Goal: Task Accomplishment & Management: Manage account settings

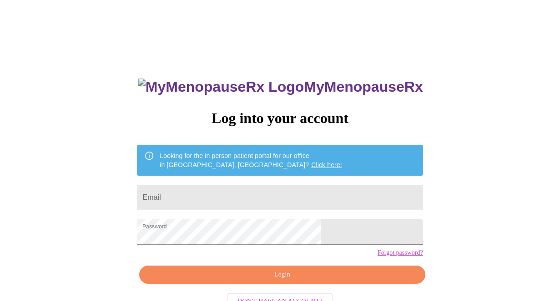
click at [283, 196] on input "Email" at bounding box center [280, 197] width 286 height 25
type input "[PERSON_NAME][EMAIL_ADDRESS][PERSON_NAME][DOMAIN_NAME]"
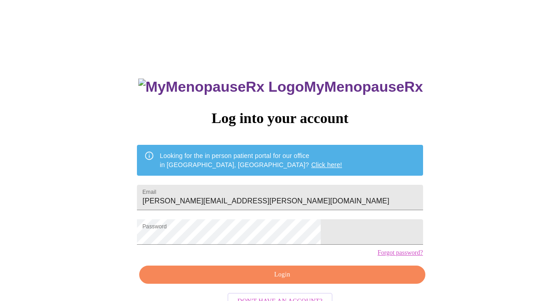
click at [271, 279] on div "MyMenopauseRx Log into your account Looking for the in person patient portal fo…" at bounding box center [280, 214] width 304 height 301
click at [271, 284] on button "Login" at bounding box center [282, 275] width 286 height 19
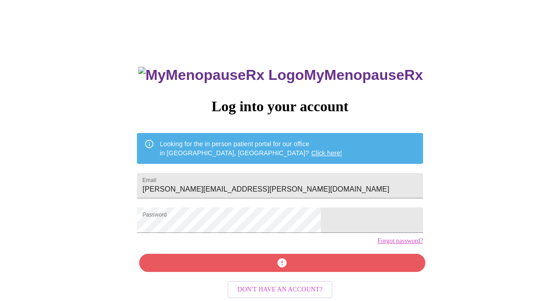
scroll to position [28, 0]
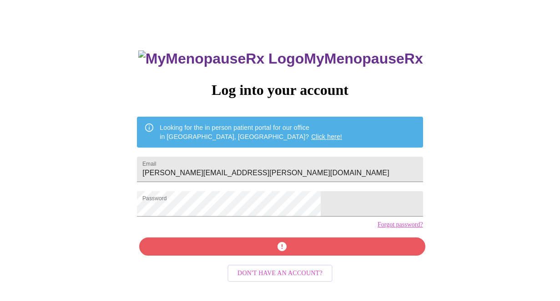
click at [270, 265] on div "MyMenopauseRx Log into your account Looking for the in person patient portal fo…" at bounding box center [280, 186] width 304 height 301
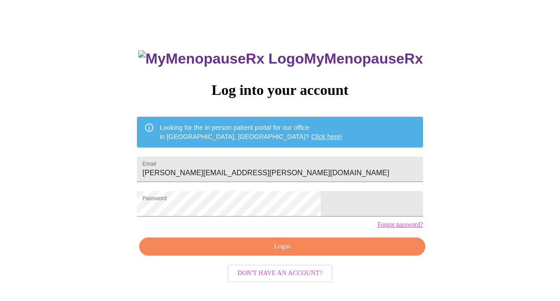
click at [268, 256] on button "Login" at bounding box center [282, 247] width 286 height 19
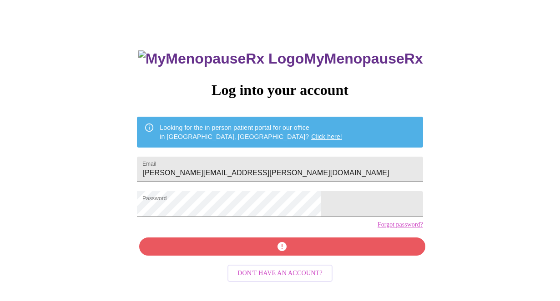
click at [279, 161] on input "[PERSON_NAME][EMAIL_ADDRESS][PERSON_NAME][DOMAIN_NAME]" at bounding box center [280, 169] width 286 height 25
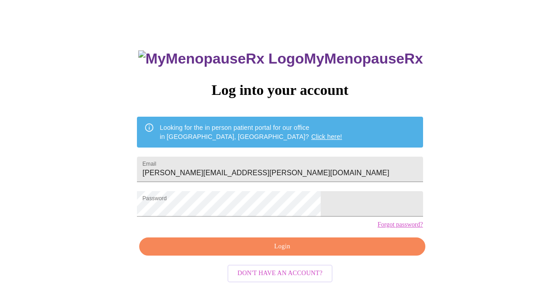
click at [457, 190] on div "MyMenopauseRx Log into your account Looking for the in person patient portal fo…" at bounding box center [280, 156] width 552 height 362
